Goal: Transaction & Acquisition: Purchase product/service

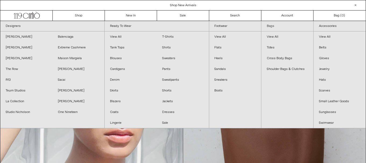
click at [273, 25] on link "Bags" at bounding box center [287, 26] width 52 height 10
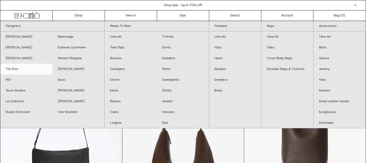
click at [22, 66] on link "The Row" at bounding box center [26, 69] width 52 height 11
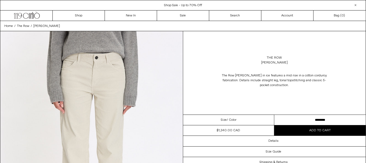
click at [290, 118] on select "**********" at bounding box center [319, 120] width 91 height 10
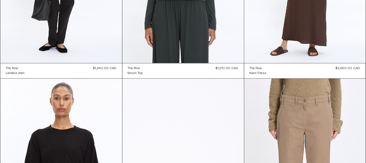
scroll to position [1283, 0]
